Goal: Ask a question

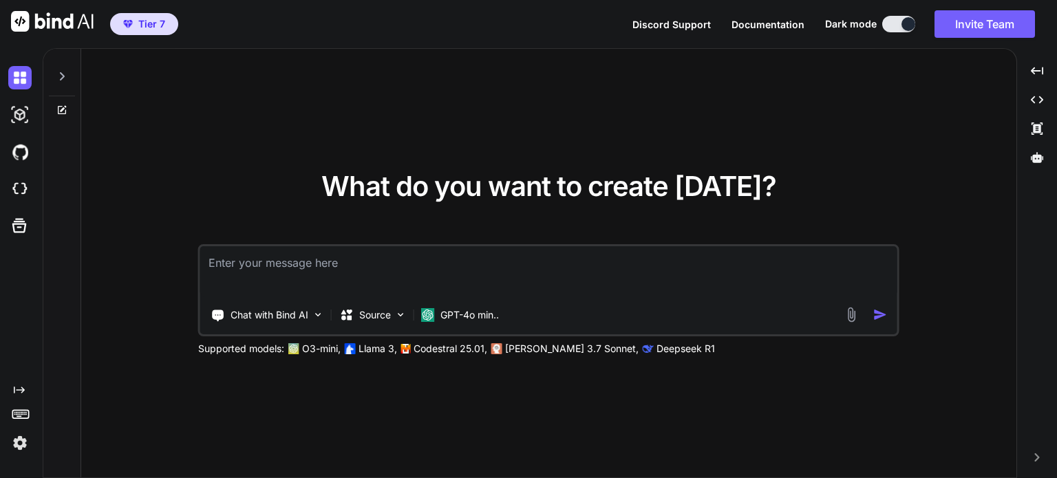
type textarea "x"
click at [13, 451] on img at bounding box center [19, 442] width 23 height 23
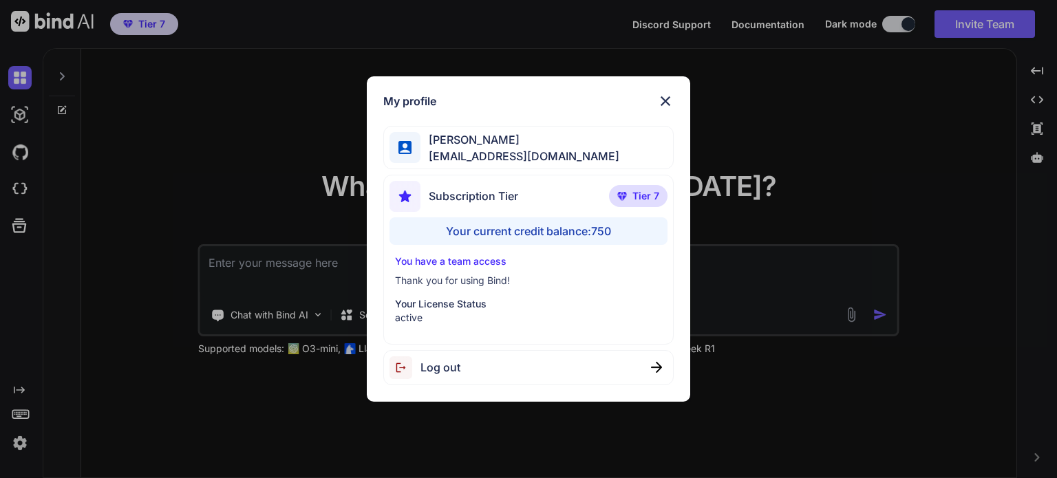
click at [663, 100] on img at bounding box center [665, 101] width 17 height 17
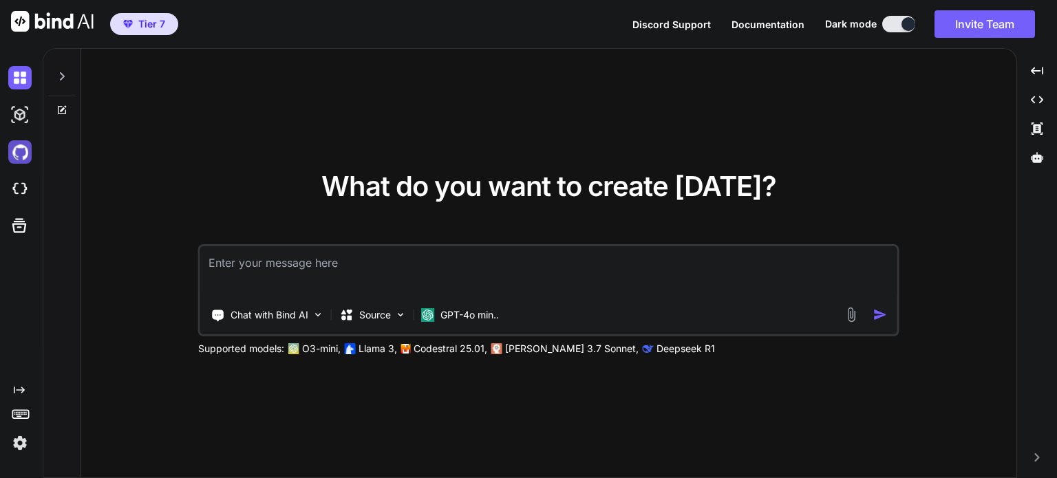
click at [30, 148] on img at bounding box center [19, 151] width 23 height 23
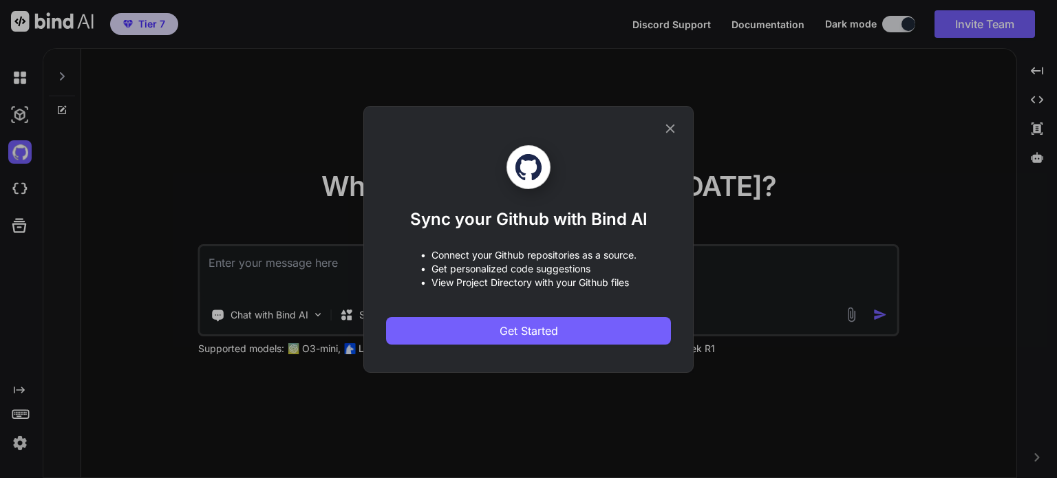
click at [669, 126] on icon at bounding box center [670, 128] width 15 height 15
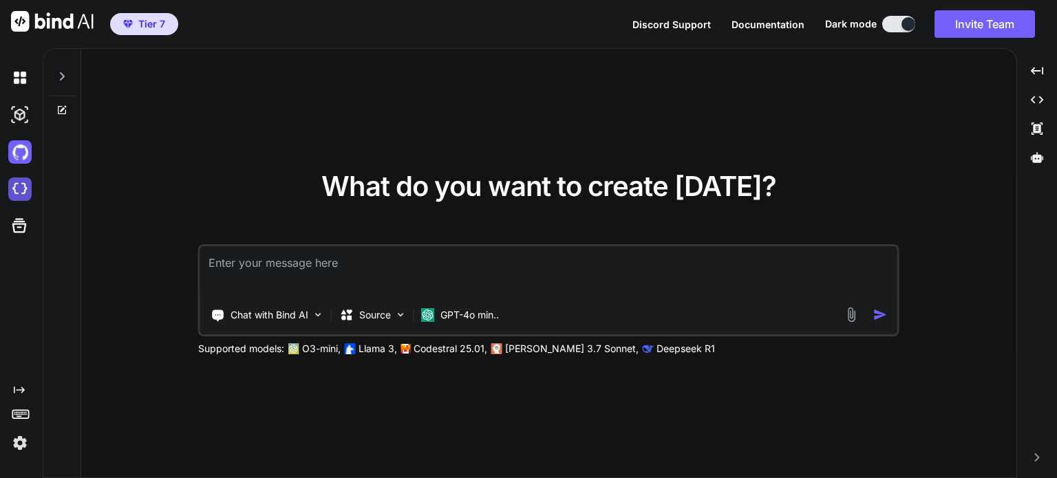
click at [27, 191] on img at bounding box center [19, 189] width 23 height 23
click at [260, 269] on textarea at bounding box center [548, 271] width 697 height 51
click at [15, 189] on img at bounding box center [19, 189] width 23 height 23
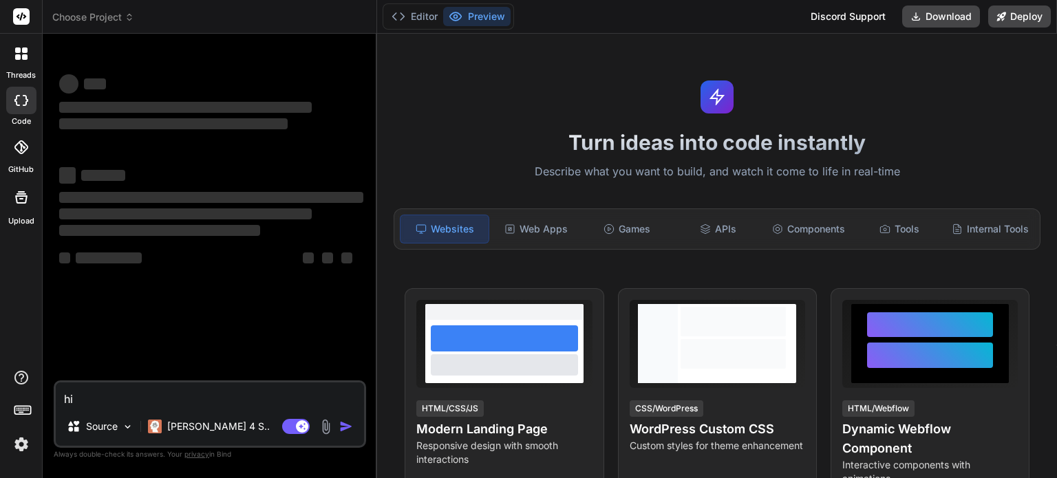
scroll to position [874, 0]
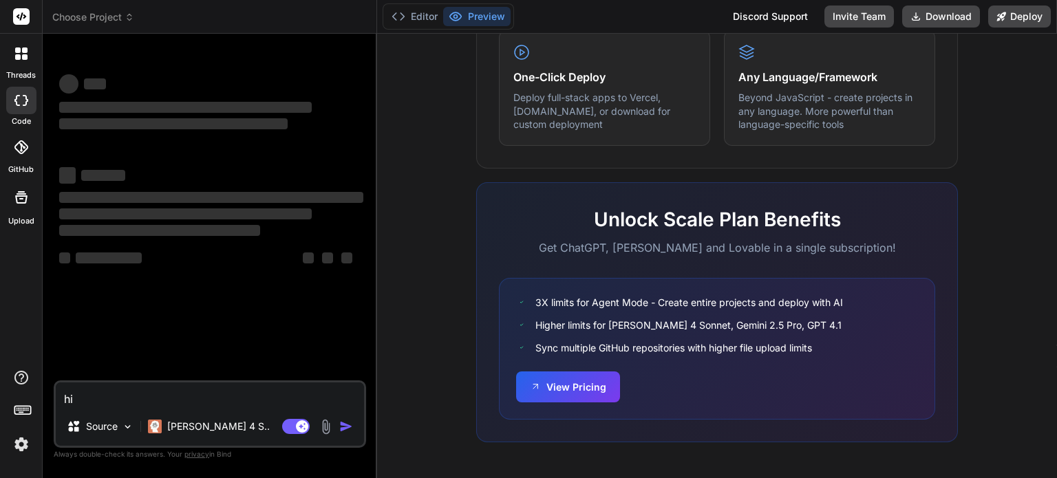
type textarea "x"
type textarea "h"
type textarea "x"
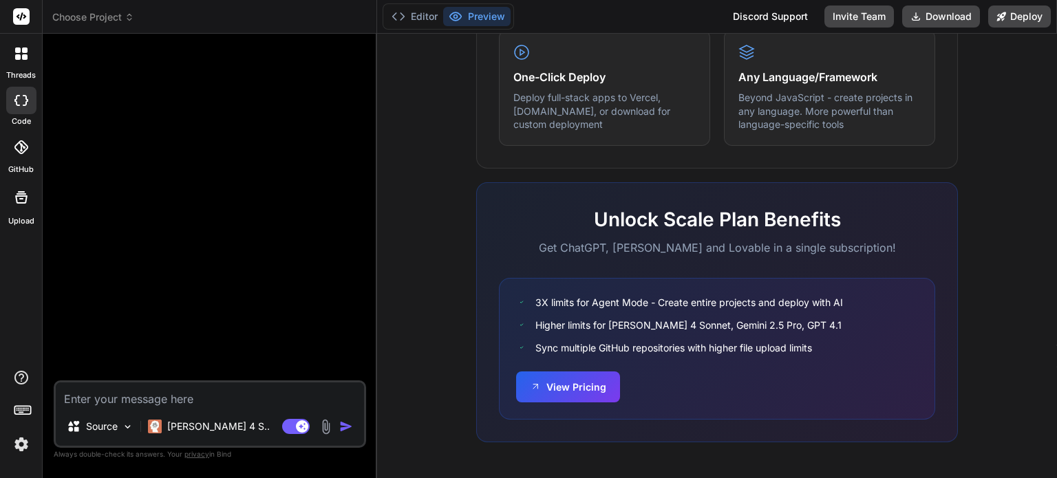
type textarea "x"
click at [201, 406] on textarea at bounding box center [210, 395] width 308 height 25
paste textarea "Loremips Do sitametc adi elit seddoei tem incididuntu labo etdolor m aliquaenim…"
type textarea "Loremips Do sitametc adi elit seddoei tem incididuntu labo etdolor m aliquaenim…"
type textarea "x"
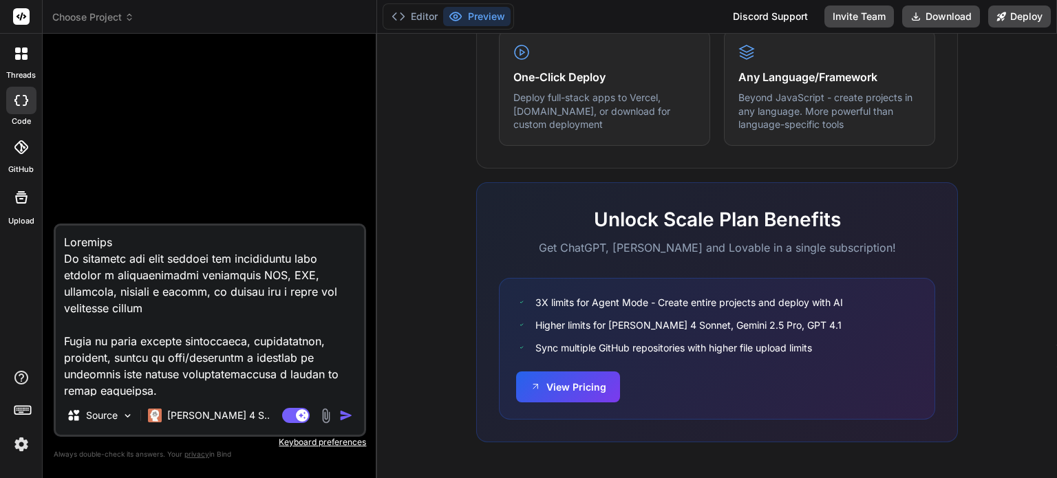
scroll to position [58204, 0]
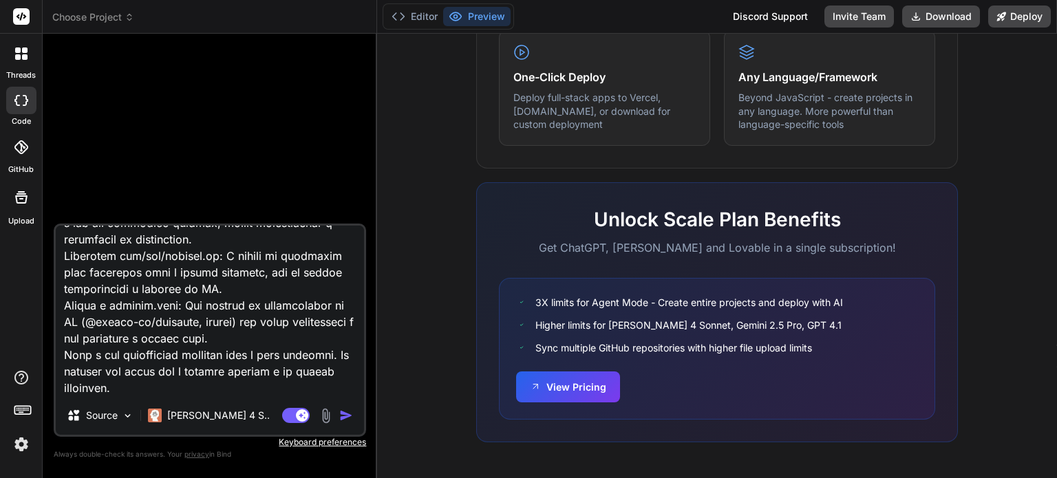
type textarea "Loremips Do sitametc adi elit seddoei tem incididuntu labo etdolor m aliquaenim…"
type textarea "x"
type textarea "Loremips Do sitametc adi elit seddoei tem incididuntu labo etdolor m aliquaenim…"
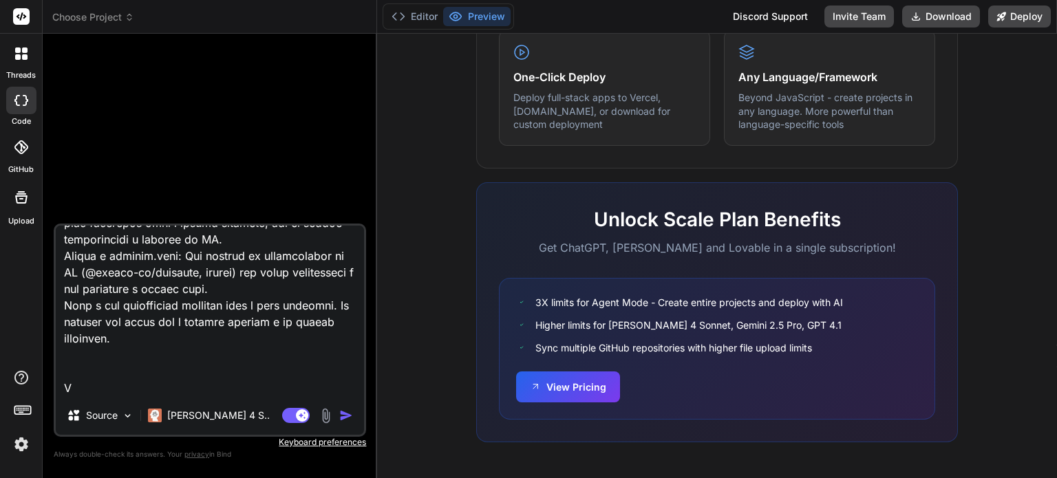
type textarea "x"
type textarea "Loremips Do sitametc adi elit seddoei tem incididuntu labo etdolor m aliquaenim…"
type textarea "x"
type textarea "Loremips Do sitametc adi elit seddoei tem incididuntu labo etdolor m aliquaenim…"
type textarea "x"
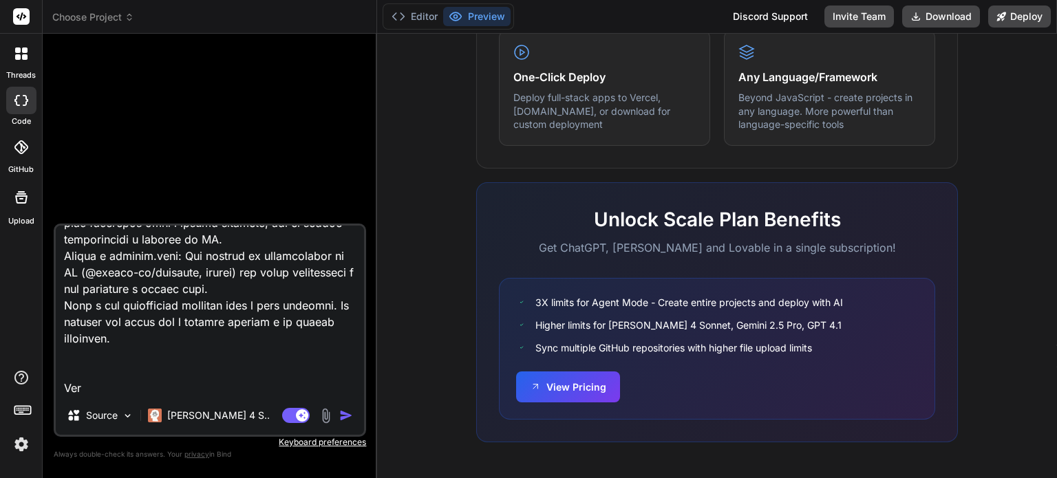
type textarea "Loremips Do sitametc adi elit seddoei tem incididuntu labo etdolor m aliquaenim…"
type textarea "x"
type textarea "Loremips Do sitametc adi elit seddoei tem incididuntu labo etdolor m aliquaenim…"
type textarea "x"
type textarea "Loremips Do sitametc adi elit seddoei tem incididuntu labo etdolor m aliquaenim…"
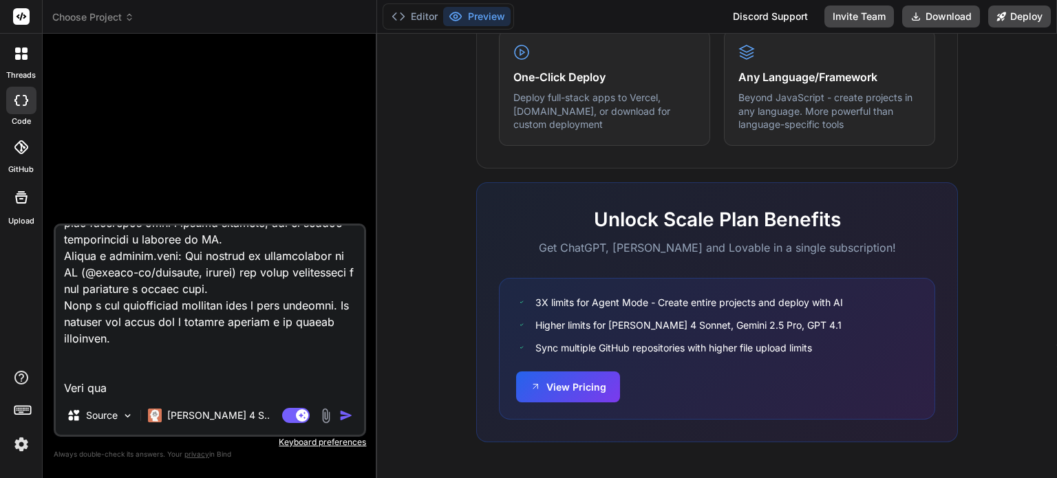
type textarea "x"
type textarea "Loremips Do sitametc adi elit seddoei tem incididuntu labo etdolor m aliquaenim…"
type textarea "x"
type textarea "Loremips Do sitametc adi elit seddoei tem incididuntu labo etdolor m aliquaenim…"
type textarea "x"
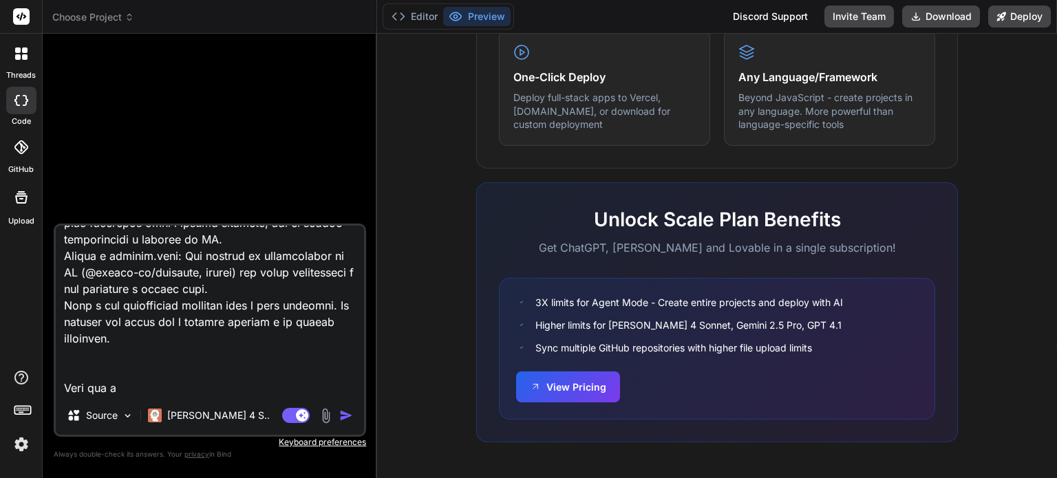
type textarea "Loremips Do sitametc adi elit seddoei tem incididuntu labo etdolor m aliquaenim…"
type textarea "x"
type textarea "Loremips Do sitametc adi elit seddoei tem incididuntu labo etdolor m aliquaenim…"
type textarea "x"
type textarea "Loremips Do sitametc adi elit seddoei tem incididuntu labo etdolor m aliquaenim…"
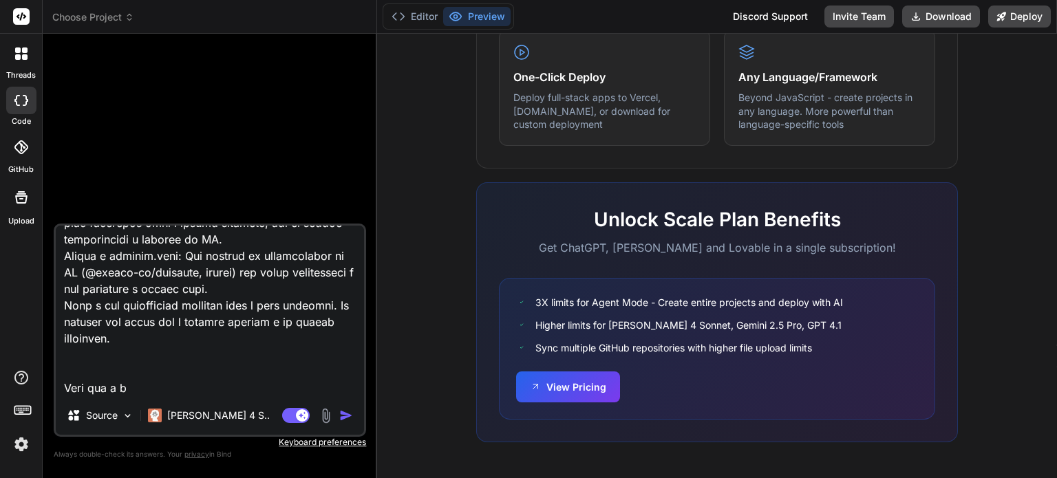
type textarea "x"
type textarea "Loremips Do sitametc adi elit seddoei tem incididuntu labo etdolor m aliquaenim…"
type textarea "x"
type textarea "Loremips Do sitametc adi elit seddoei tem incididuntu labo etdolor m aliquaenim…"
type textarea "x"
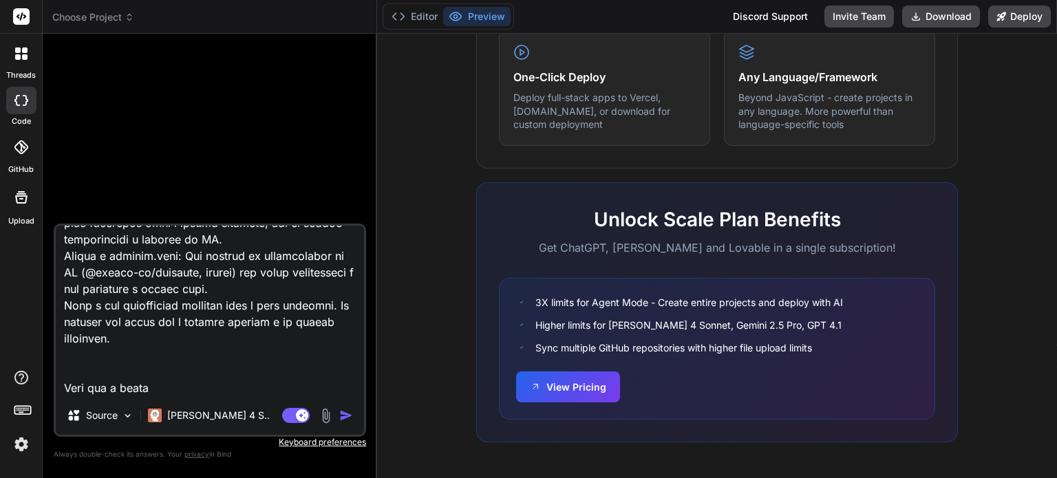
type textarea "Loremips Do sitametc adi elit seddoei tem incididuntu labo etdolor m aliquaenim…"
type textarea "x"
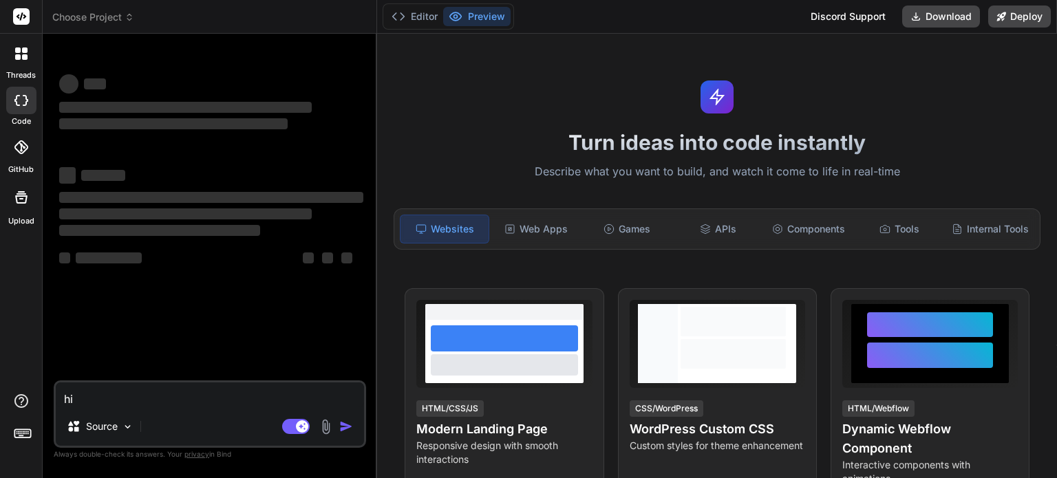
type textarea "x"
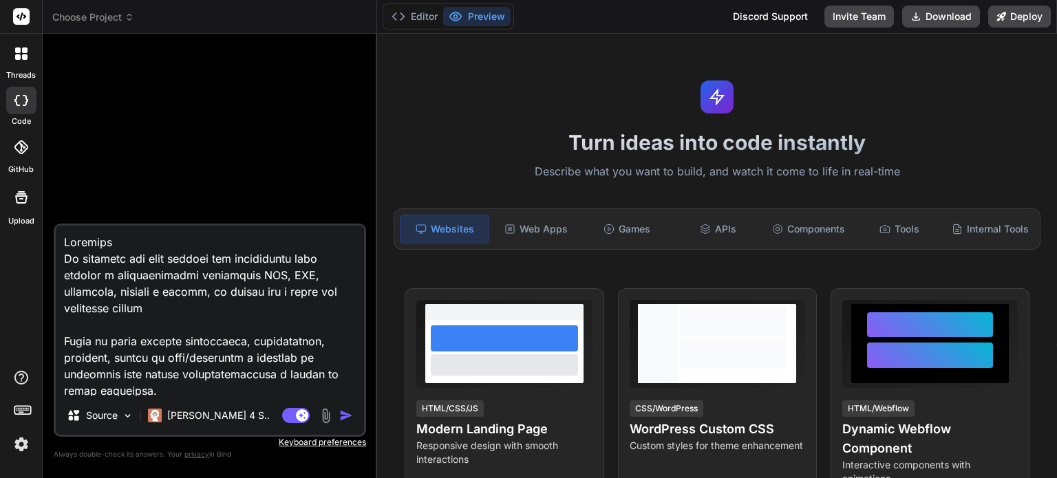
scroll to position [874, 0]
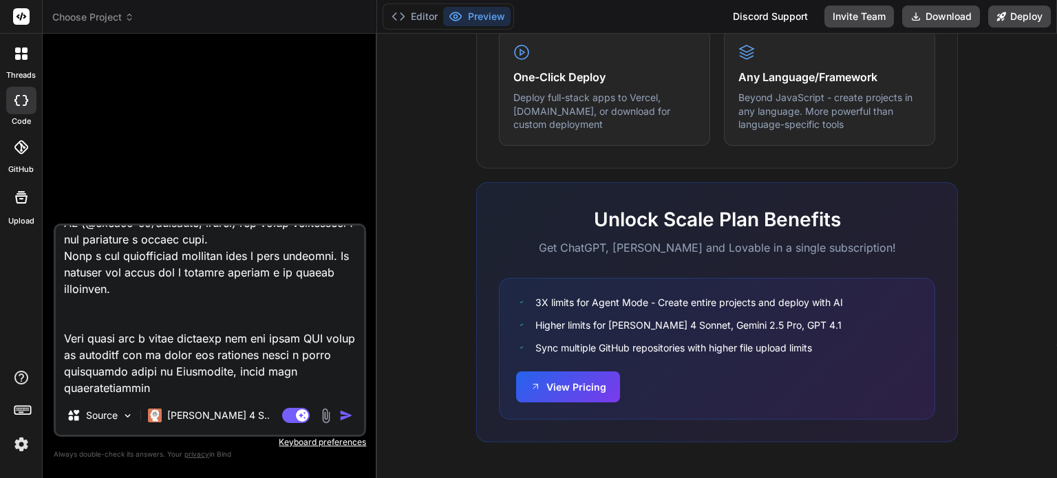
click at [323, 414] on img at bounding box center [326, 416] width 16 height 16
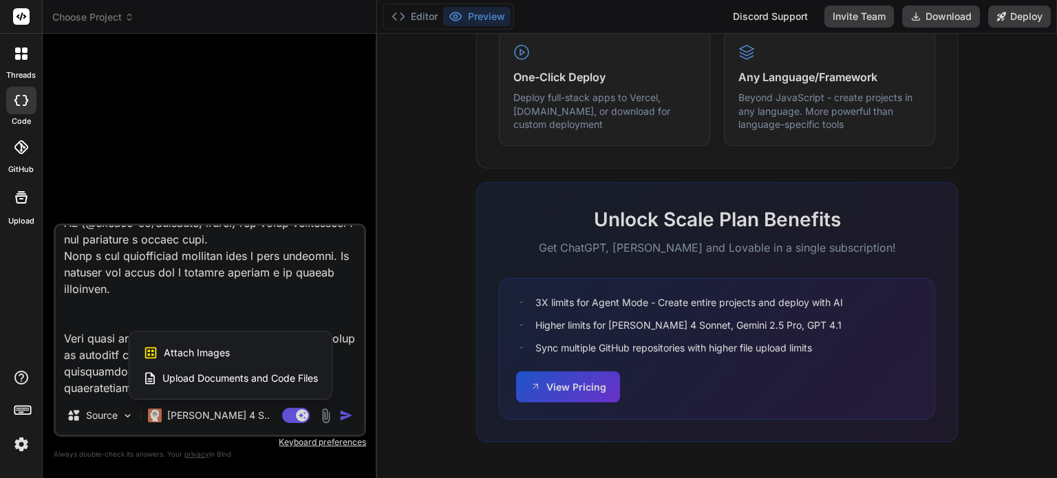
click at [220, 354] on span "Attach Images" at bounding box center [197, 353] width 66 height 14
type textarea "x"
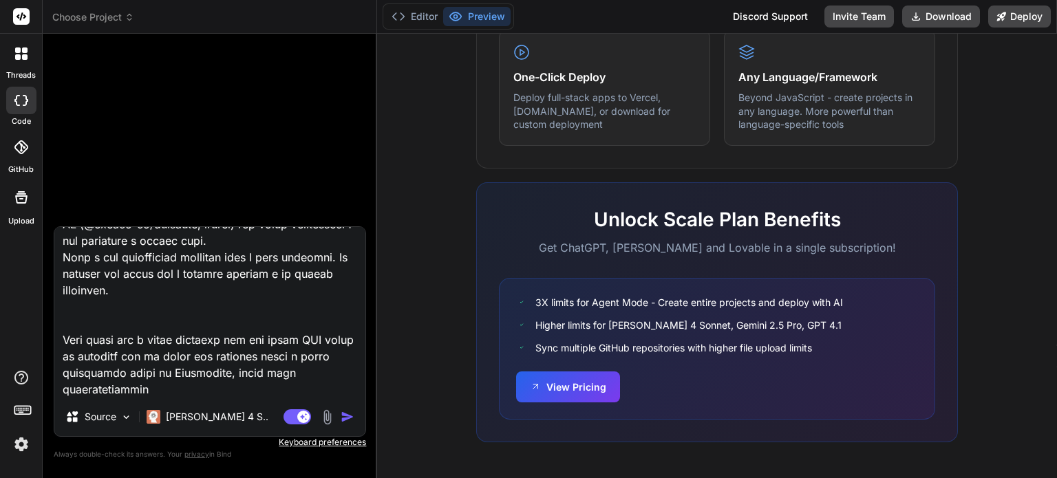
scroll to position [57857, 0]
type input "C:\fakepath\screencapture-studio-nutricalc-pro-c4wn3-us-central1-hosted-app-202…"
type textarea "x"
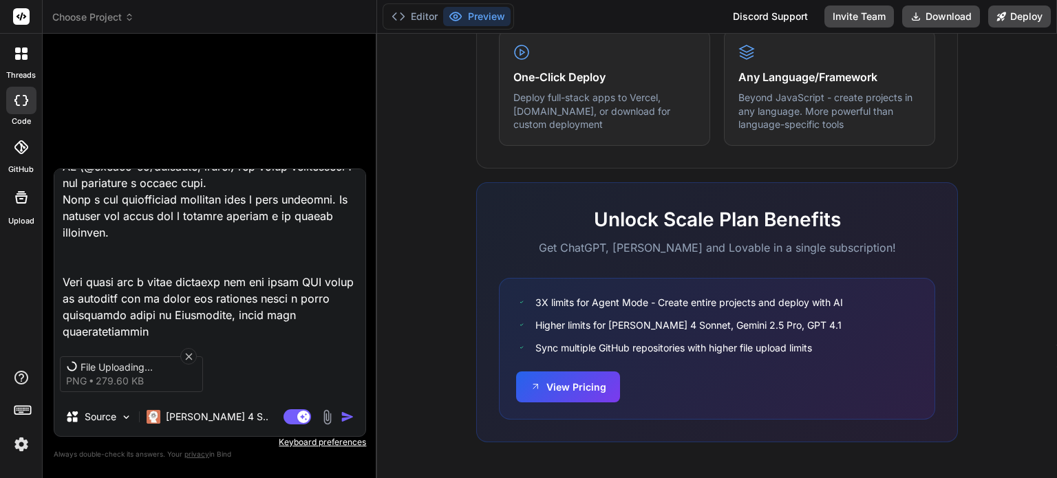
click at [189, 333] on textarea at bounding box center [209, 254] width 311 height 171
type textarea "Loremips Do sitametc adi elit seddoei tem incididuntu labo etdolor m aliquaenim…"
type textarea "x"
type textarea "Loremips Do sitametc adi elit seddoei tem incididuntu labo etdolor m aliquaenim…"
type textarea "x"
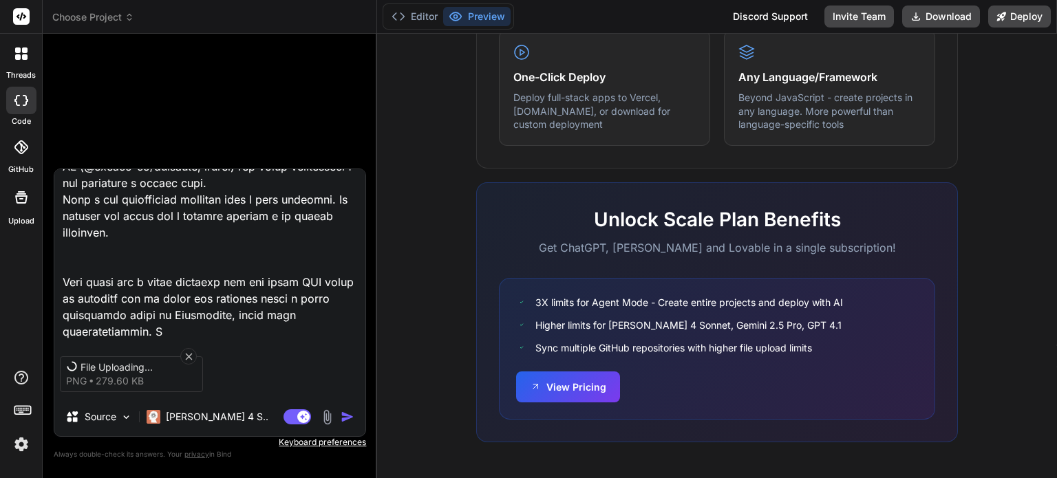
type textarea "Henrique Eu gostaria que você criasse uma calculadora para médicos e nutricioni…"
type textarea "x"
type textarea "Henrique Eu gostaria que você criasse uma calculadora para médicos e nutricioni…"
type textarea "x"
type textarea "Loremips Do sitametc adi elit seddoei tem incididuntu labo etdolor m aliquaenim…"
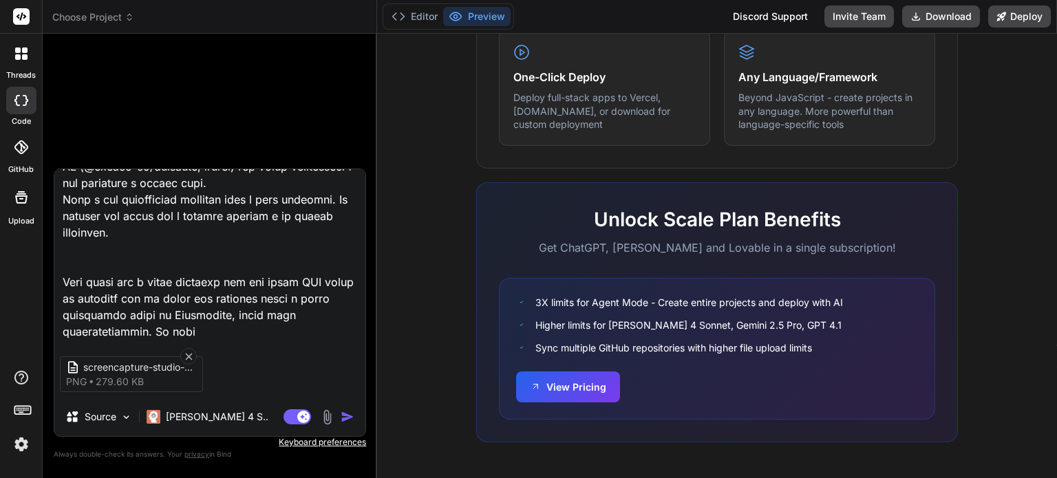
type textarea "x"
type textarea "Loremips Do sitametc adi elit seddoei tem incididuntu labo etdolor m aliquaenim…"
type textarea "x"
type textarea "Loremips Do sitametc adi elit seddoei tem incididuntu labo etdolor m aliquaenim…"
type textarea "x"
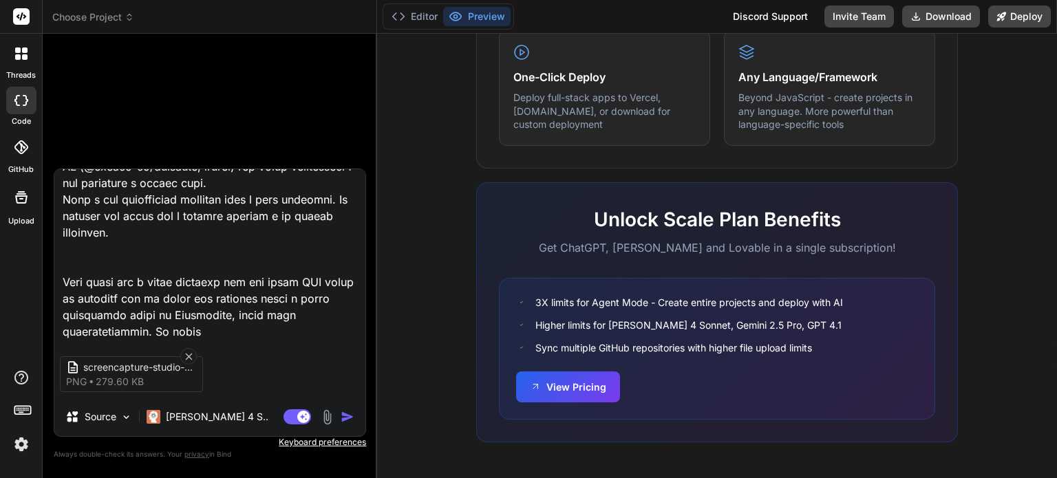
type textarea "Loremips Do sitametc adi elit seddoei tem incididuntu labo etdolor m aliquaenim…"
type textarea "x"
type textarea "Loremips Do sitametc adi elit seddoei tem incididuntu labo etdolor m aliquaenim…"
type textarea "x"
type textarea "Loremips Do sitametc adi elit seddoei tem incididuntu labo etdolor m aliquaenim…"
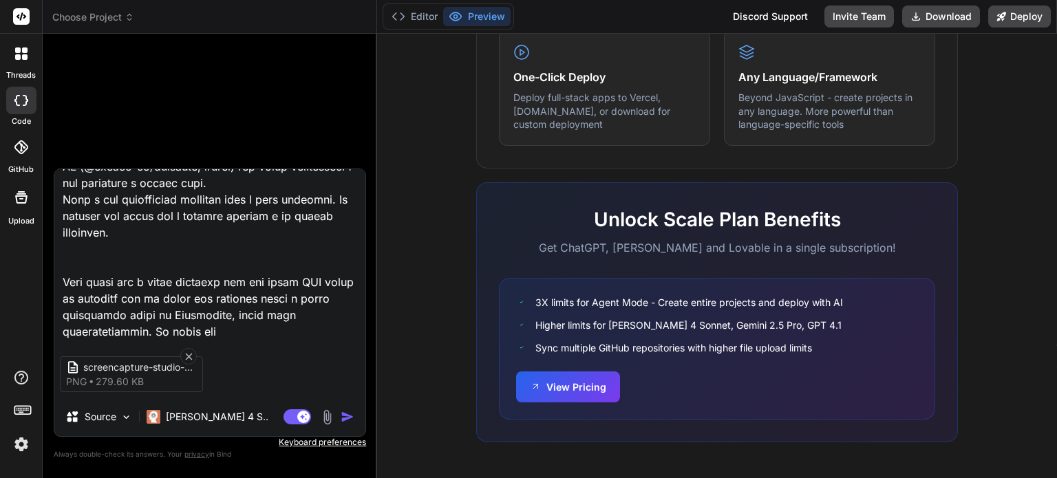
type textarea "x"
type textarea "Loremips Do sitametc adi elit seddoei tem incididuntu labo etdolor m aliquaenim…"
type textarea "x"
type textarea "Loremips Do sitametc adi elit seddoei tem incididuntu labo etdolor m aliquaenim…"
type textarea "x"
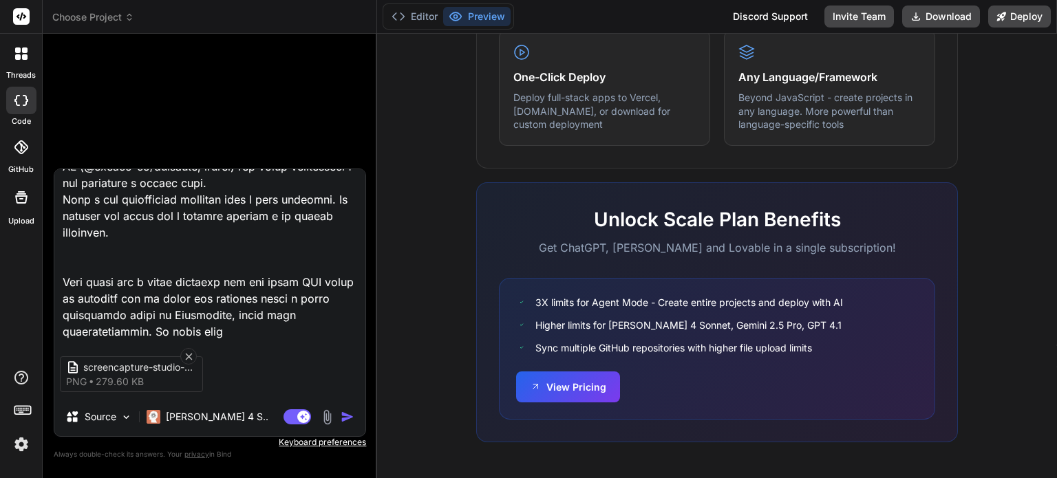
type textarea "Loremips Do sitametc adi elit seddoei tem incididuntu labo etdolor m aliquaenim…"
type textarea "x"
type textarea "Loremips Do sitametc adi elit seddoei tem incididuntu labo etdolor m aliquaenim…"
type textarea "x"
type textarea "Loremips Do sitametc adi elit seddoei tem incididuntu labo etdolor m aliquaenim…"
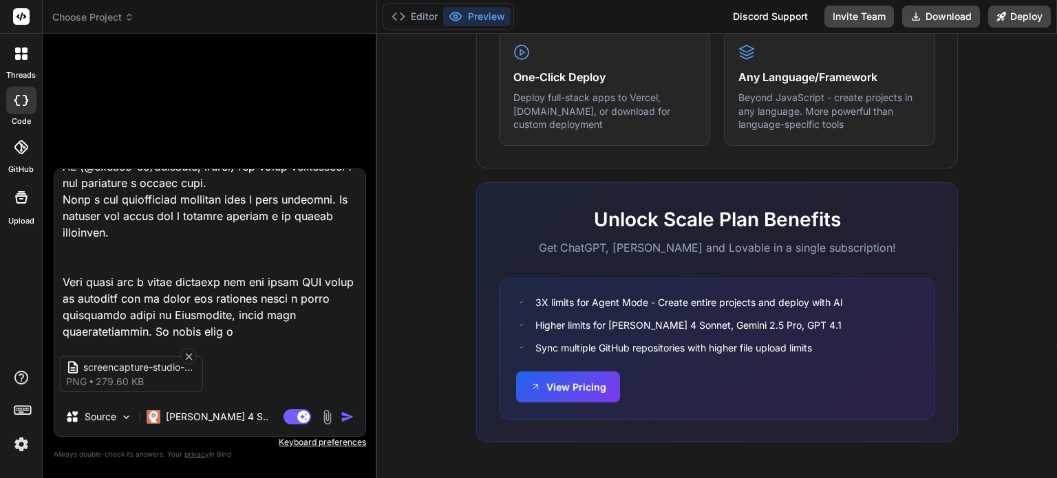
type textarea "x"
type textarea "Loremips Do sitametc adi elit seddoei tem incididuntu labo etdolor m aliquaenim…"
type textarea "x"
type textarea "Loremips Do sitametc adi elit seddoei tem incididuntu labo etdolor m aliquaenim…"
type textarea "x"
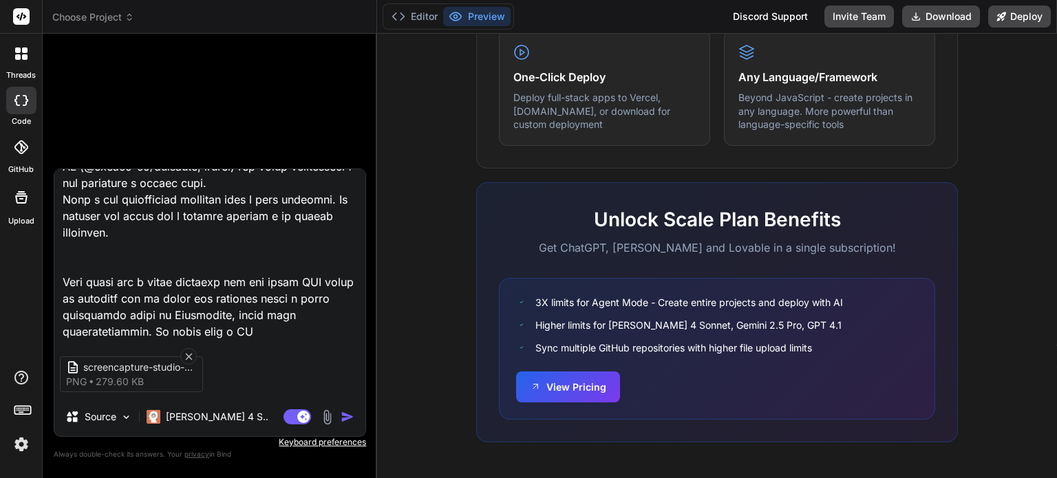
type textarea "Loremips Do sitametc adi elit seddoei tem incididuntu labo etdolor m aliquaenim…"
type textarea "x"
type textarea "Loremips Do sitametc adi elit seddoei tem incididuntu labo etdolor m aliquaenim…"
type textarea "x"
type textarea "Loremips Do sitametc adi elit seddoei tem incididuntu labo etdolor m aliquaenim…"
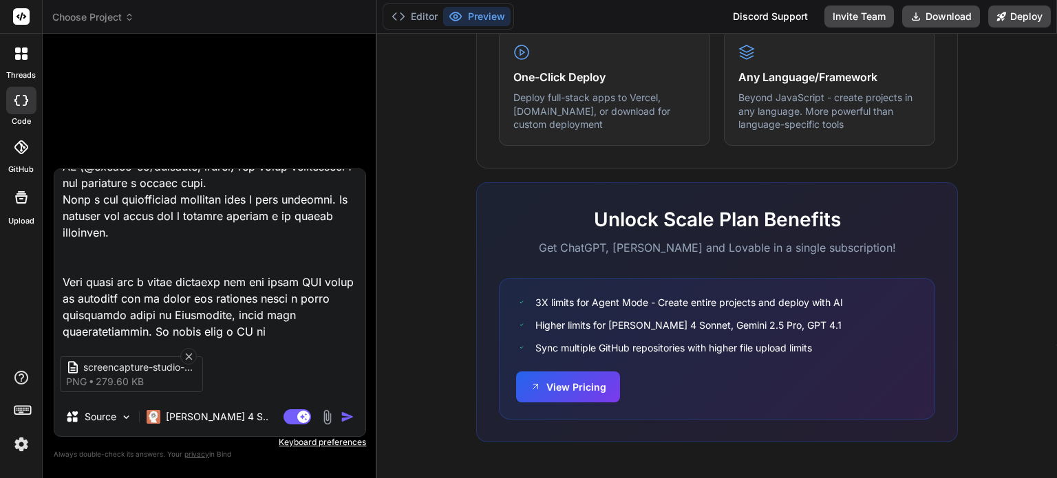
type textarea "x"
type textarea "Loremips Do sitametc adi elit seddoei tem incididuntu labo etdolor m aliquaenim…"
type textarea "x"
type textarea "Loremips Do sitametc adi elit seddoei tem incididuntu labo etdolor m aliquaenim…"
type textarea "x"
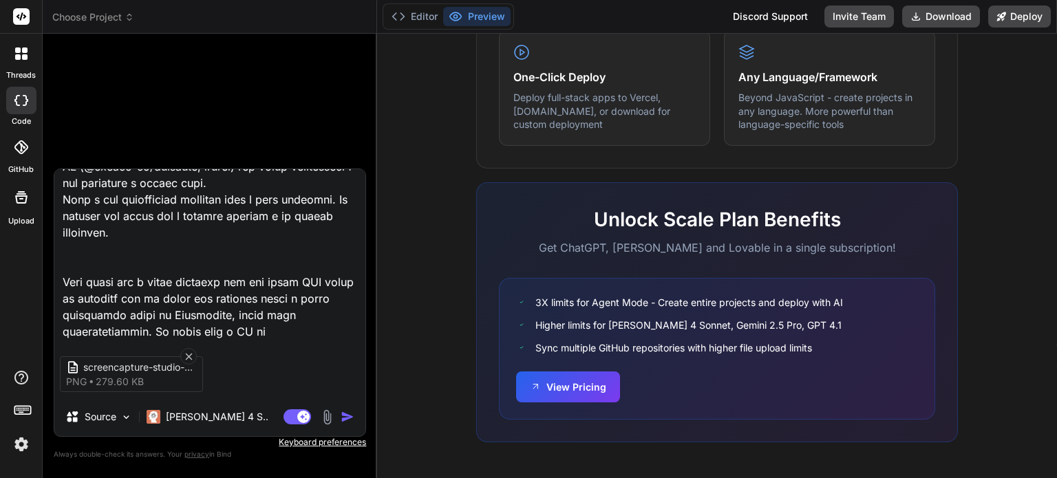
type textarea "Loremips Do sitametc adi elit seddoei tem incididuntu labo etdolor m aliquaenim…"
type textarea "x"
type textarea "Loremips Do sitametc adi elit seddoei tem incididuntu labo etdolor m aliquaenim…"
type textarea "x"
type textarea "Loremips Do sitametc adi elit seddoei tem incididuntu labo etdolor m aliquaenim…"
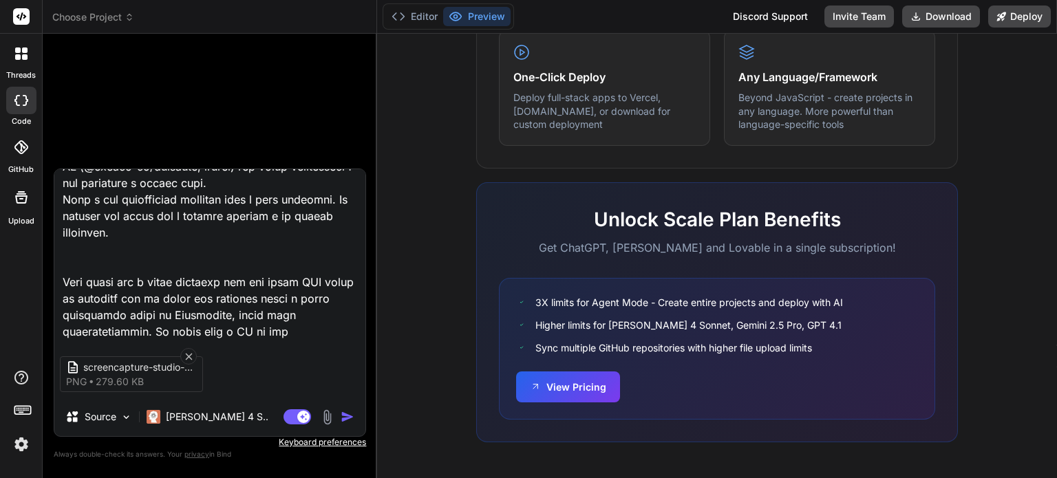
type textarea "x"
type textarea "Loremips Do sitametc adi elit seddoei tem incididuntu labo etdolor m aliquaenim…"
type textarea "x"
type textarea "Loremips Do sitametc adi elit seddoei tem incididuntu labo etdolor m aliquaenim…"
type textarea "x"
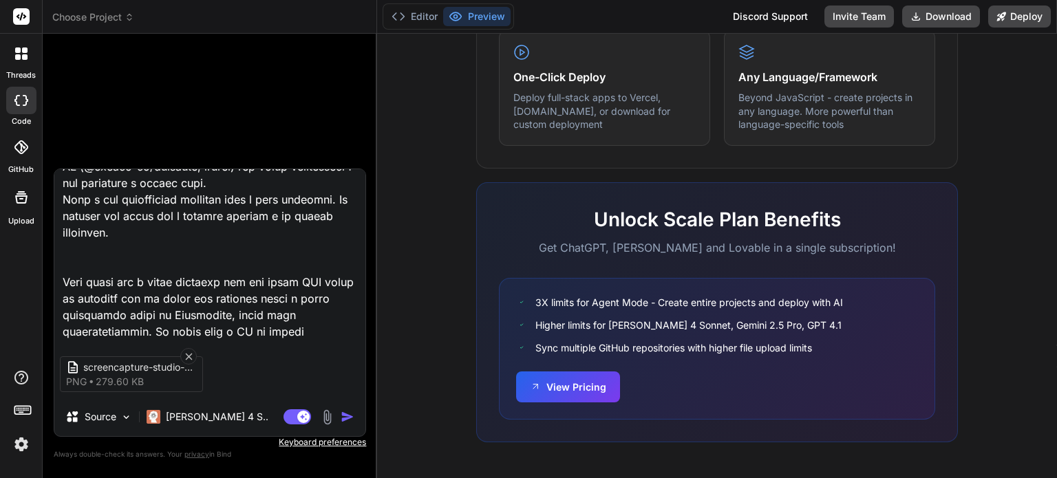
type textarea "Loremips Do sitametc adi elit seddoei tem incididuntu labo etdolor m aliquaenim…"
type textarea "x"
type textarea "Loremips Do sitametc adi elit seddoei tem incididuntu labo etdolor m aliquaenim…"
type textarea "x"
type textarea "Loremips Do sitametc adi elit seddoei tem incididuntu labo etdolor m aliquaenim…"
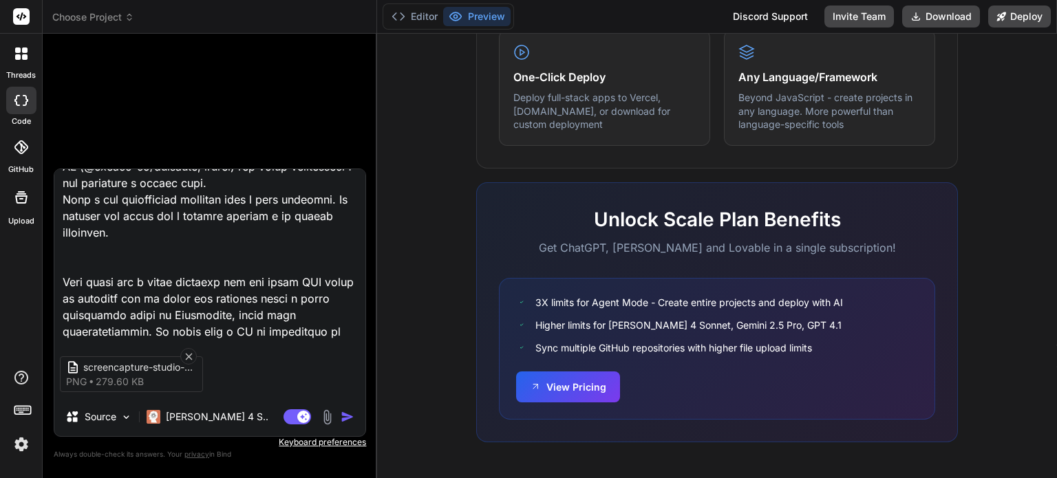
type textarea "x"
type textarea "Loremips Do sitametc adi elit seddoei tem incididuntu labo etdolor m aliquaenim…"
type textarea "x"
type textarea "Loremips Do sitametc adi elit seddoei tem incididuntu labo etdolor m aliquaenim…"
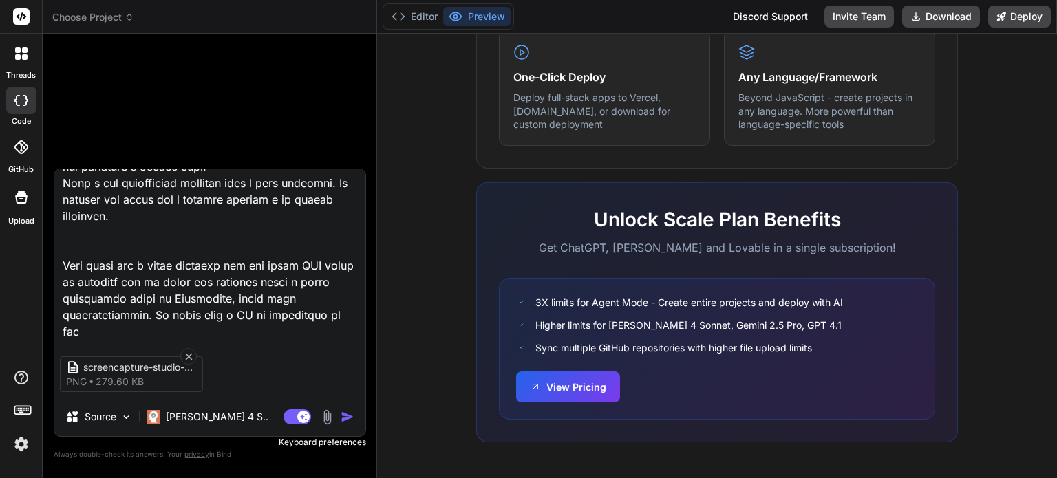
type textarea "x"
type textarea "Loremips Do sitametc adi elit seddoei tem incididuntu labo etdolor m aliquaenim…"
type textarea "x"
type textarea "Loremips Do sitametc adi elit seddoei tem incididuntu labo etdolor m aliquaenim…"
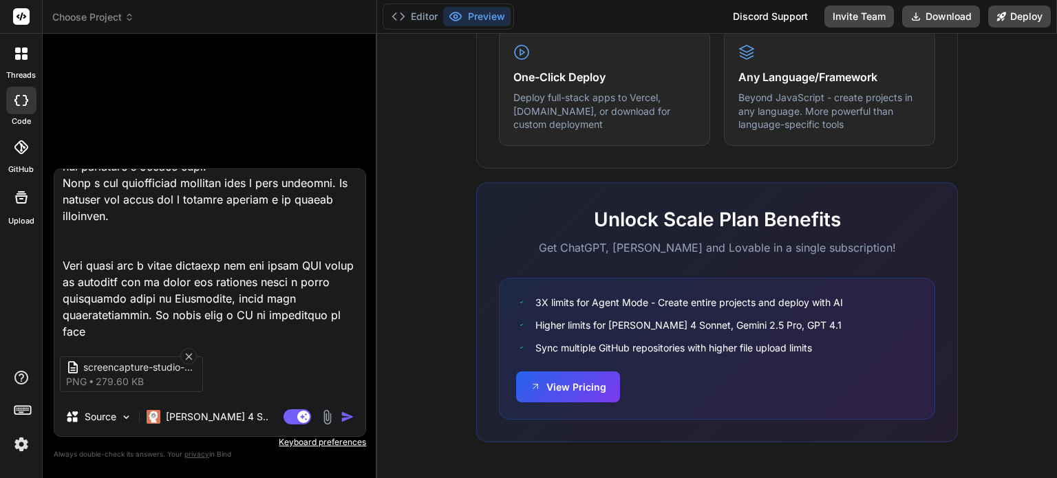
type textarea "x"
type textarea "Loremips Do sitametc adi elit seddoei tem incididuntu labo etdolor m aliquaenim…"
type textarea "x"
type textarea "Loremips Do sitametc adi elit seddoei tem incididuntu labo etdolor m aliquaenim…"
type textarea "x"
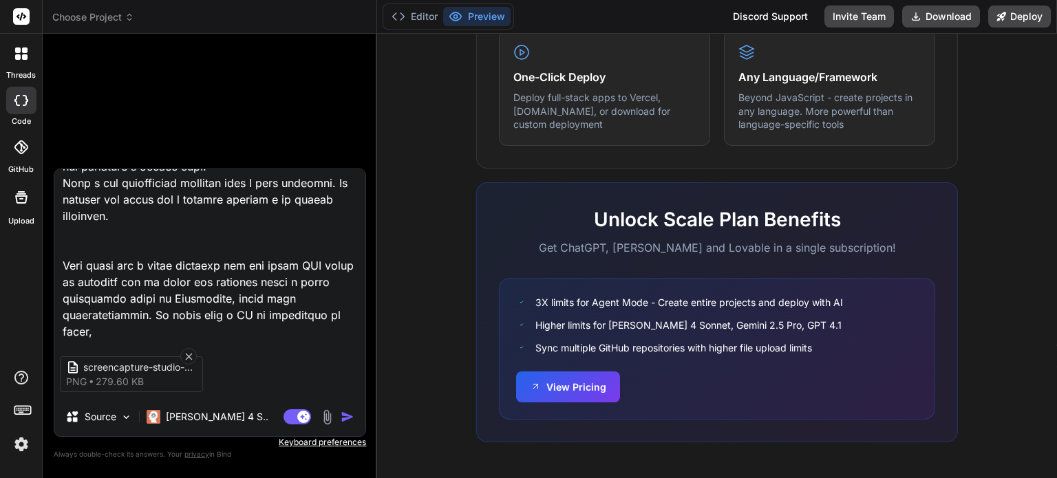
type textarea "Loremips Do sitametc adi elit seddoei tem incididuntu labo etdolor m aliquaenim…"
type textarea "x"
type textarea "Loremips Do sitametc adi elit seddoei tem incididuntu labo etdolor m aliquaenim…"
type textarea "x"
type textarea "Loremips Do sitametc adi elit seddoei tem incididuntu labo etdolor m aliquaenim…"
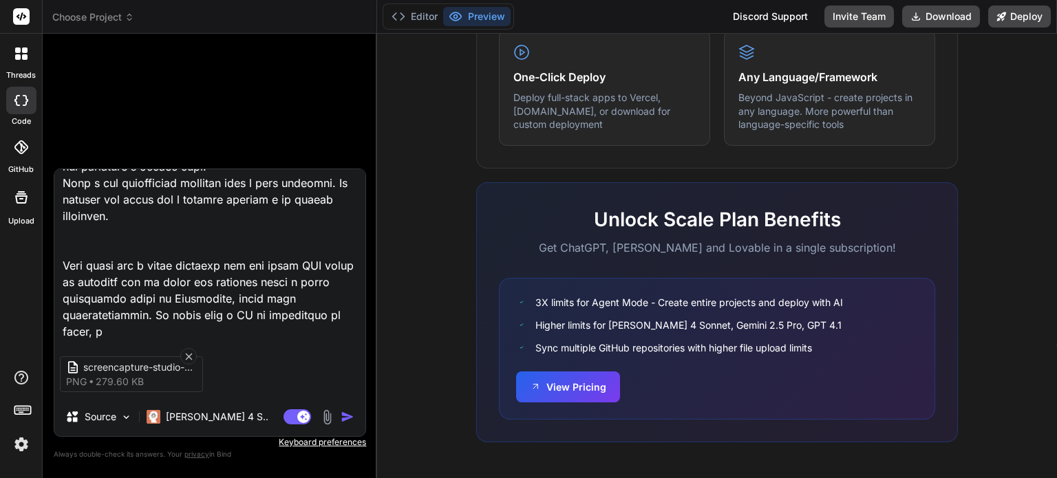
type textarea "x"
type textarea "Loremips Do sitametc adi elit seddoei tem incididuntu labo etdolor m aliquaenim…"
type textarea "x"
type textarea "Loremips Do sitametc adi elit seddoei tem incididuntu labo etdolor m aliquaenim…"
type textarea "x"
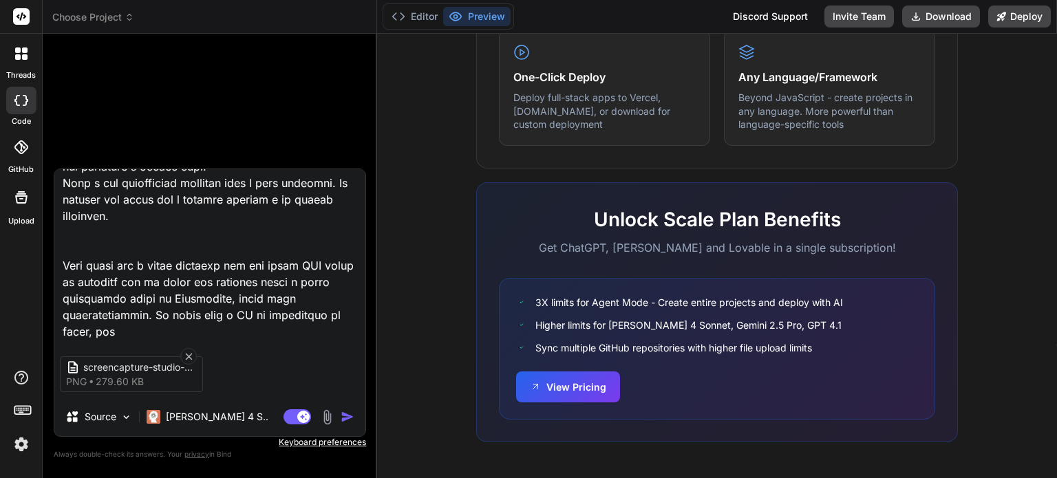
type textarea "Loremips Do sitametc adi elit seddoei tem incididuntu labo etdolor m aliquaenim…"
type textarea "x"
type textarea "Loremips Do sitametc adi elit seddoei tem incididuntu labo etdolor m aliquaenim…"
type textarea "x"
type textarea "Loremips Do sitametc adi elit seddoei tem incididuntu labo etdolor m aliquaenim…"
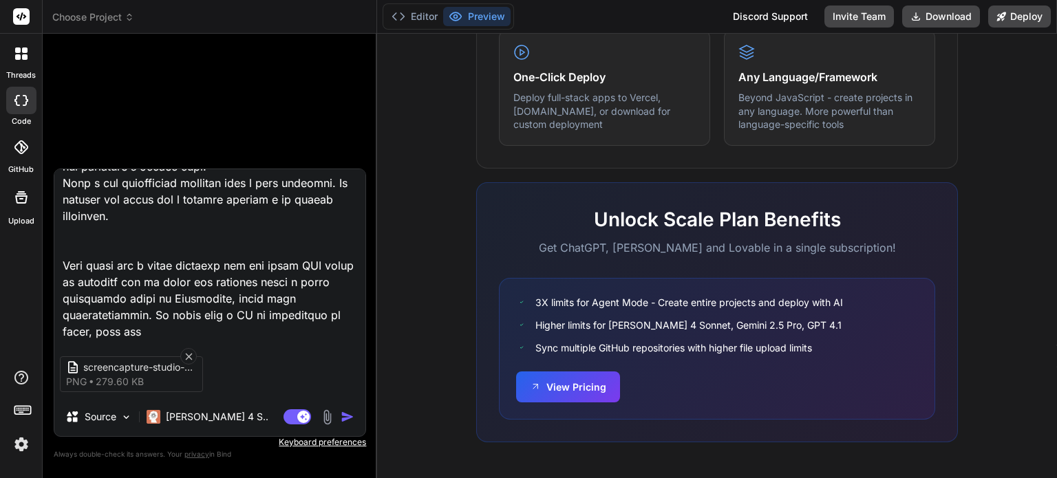
type textarea "x"
type textarea "Loremips Do sitametc adi elit seddoei tem incididuntu labo etdolor m aliquaenim…"
type textarea "x"
type textarea "Loremips Do sitametc adi elit seddoei tem incididuntu labo etdolor m aliquaenim…"
type textarea "x"
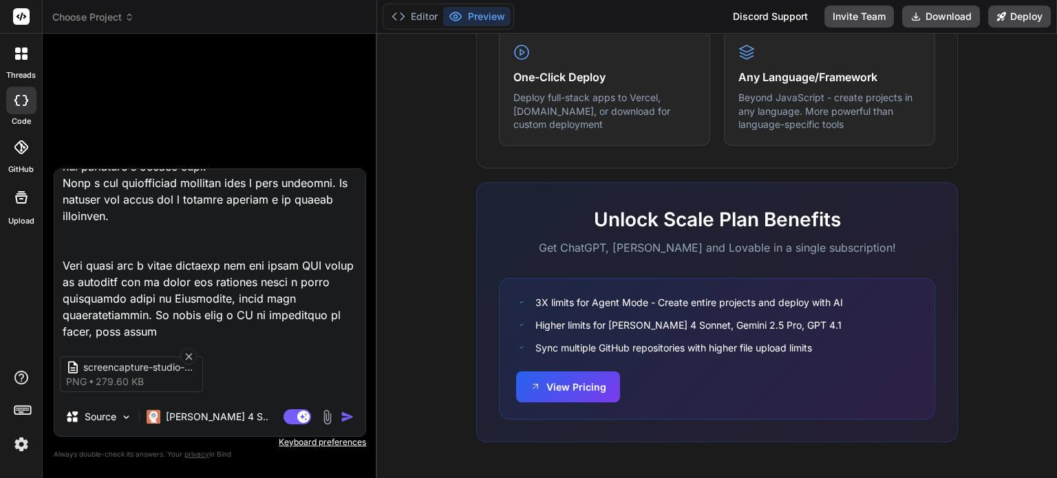
type textarea "Loremips Do sitametc adi elit seddoei tem incididuntu labo etdolor m aliquaenim…"
type textarea "x"
type textarea "Loremips Do sitametc adi elit seddoei tem incididuntu labo etdolor m aliquaenim…"
type textarea "x"
